Goal: Task Accomplishment & Management: Manage account settings

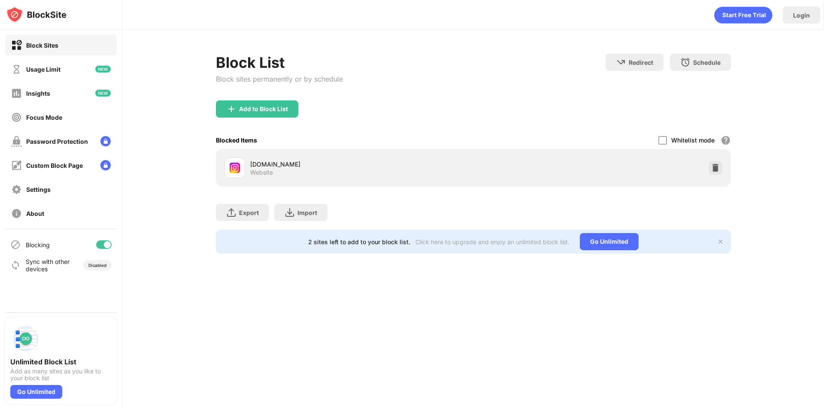
click at [545, 124] on div "Add to Block List" at bounding box center [473, 115] width 515 height 31
click at [716, 167] on img at bounding box center [715, 168] width 9 height 9
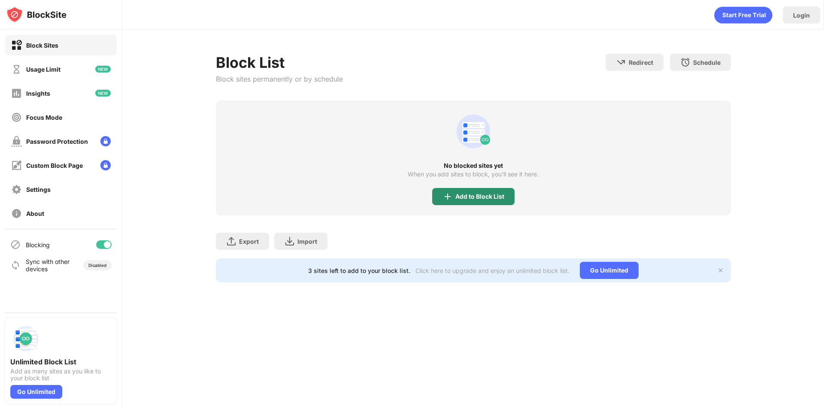
click at [471, 197] on div "Add to Block List" at bounding box center [479, 196] width 49 height 7
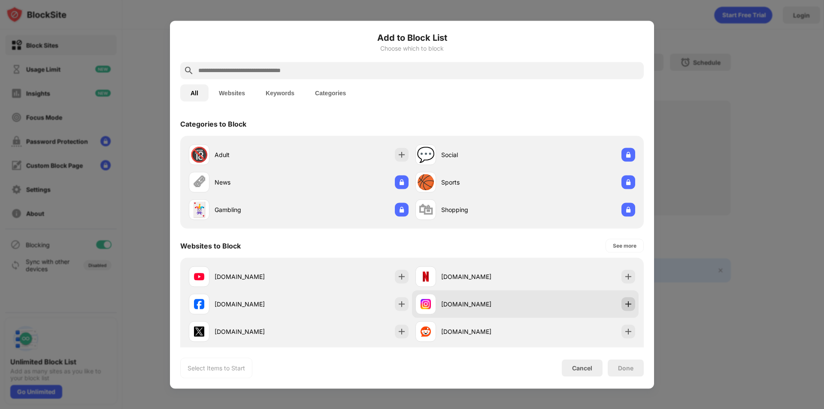
click at [624, 305] on img at bounding box center [628, 304] width 9 height 9
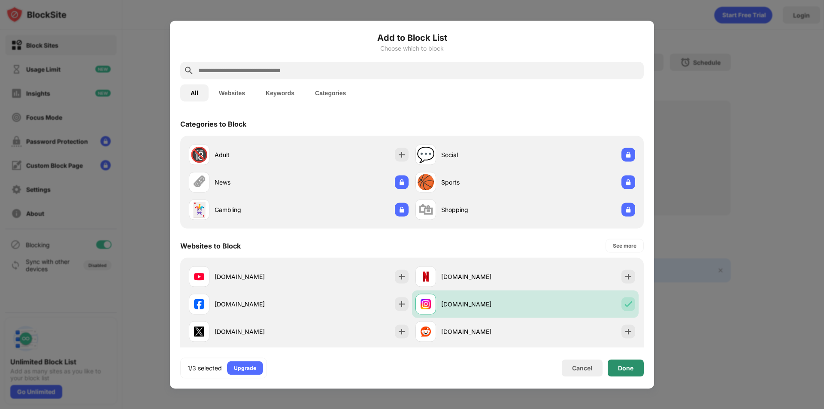
click at [625, 367] on div "Done" at bounding box center [625, 367] width 15 height 7
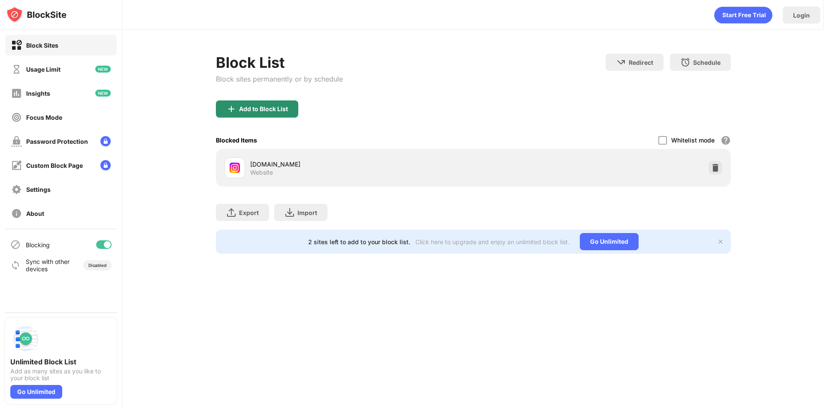
click at [271, 108] on div "Add to Block List" at bounding box center [263, 109] width 49 height 7
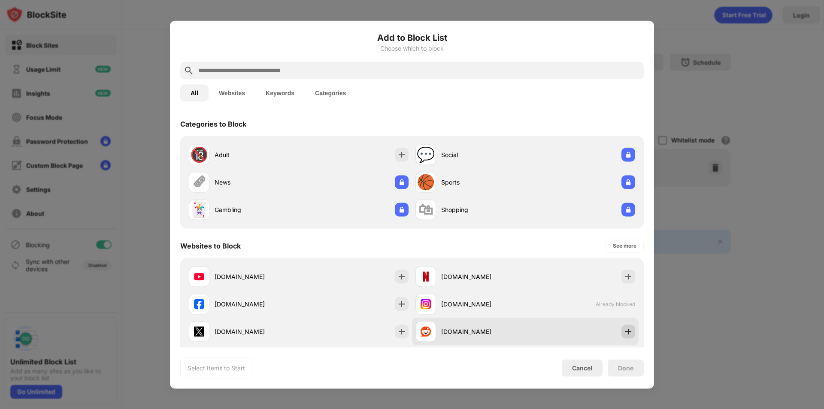
click at [624, 330] on img at bounding box center [628, 331] width 9 height 9
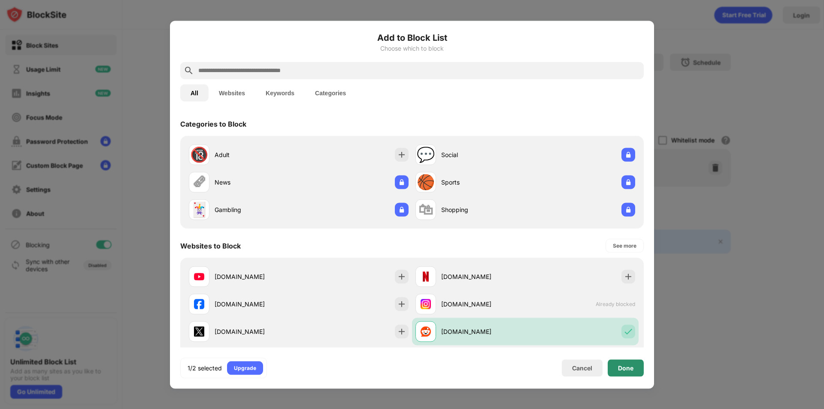
click at [618, 363] on div "Done" at bounding box center [626, 367] width 36 height 17
